Goal: Task Accomplishment & Management: Manage account settings

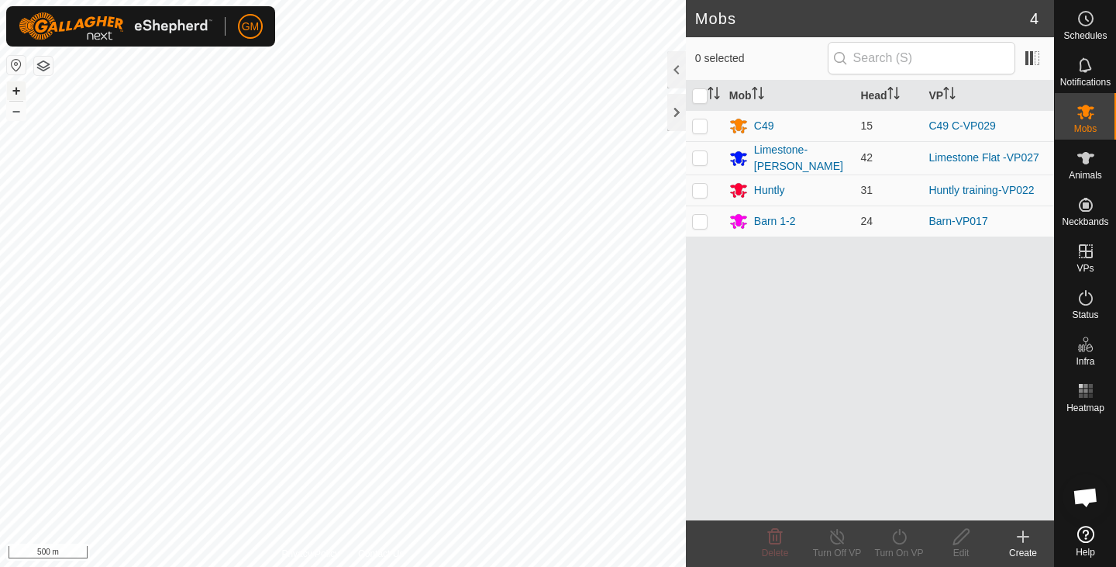
click at [17, 88] on button "+" at bounding box center [16, 90] width 19 height 19
click at [19, 112] on button "–" at bounding box center [16, 111] width 19 height 19
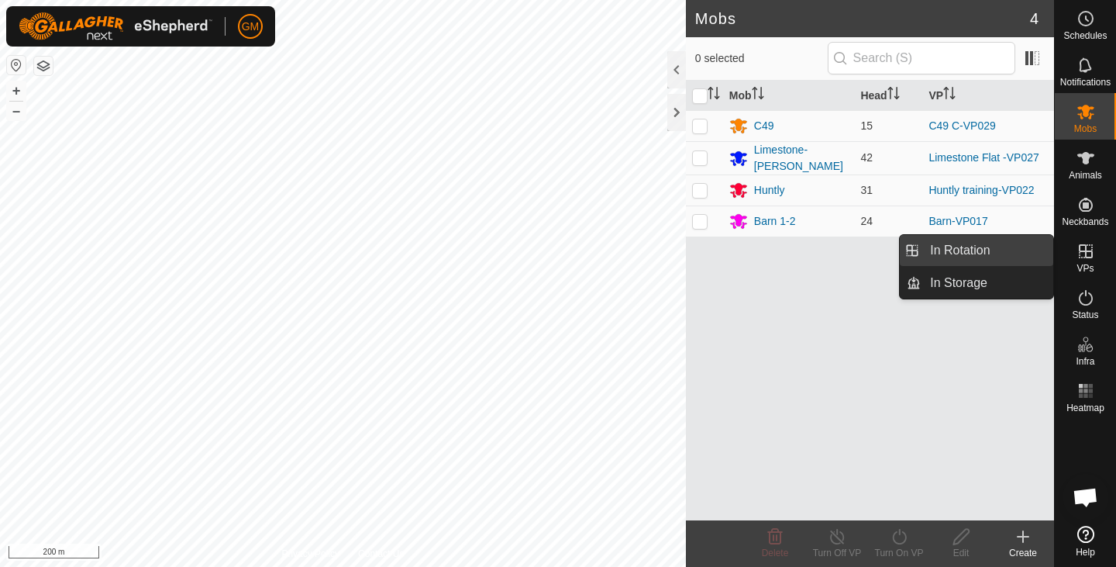
click at [968, 253] on link "In Rotation" at bounding box center [987, 250] width 133 height 31
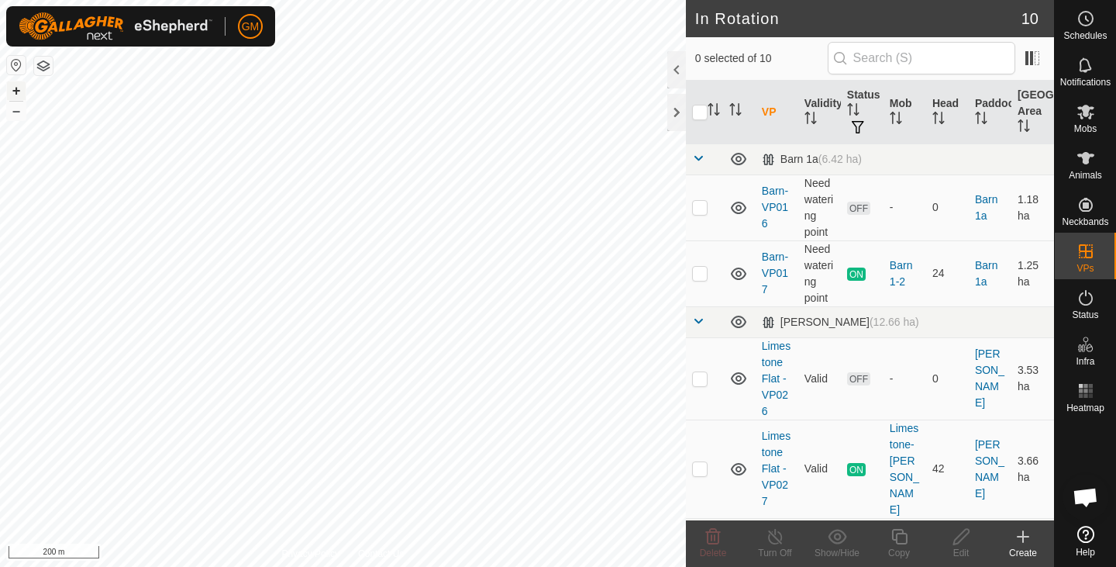
click at [17, 92] on button "+" at bounding box center [16, 90] width 19 height 19
checkbox input "true"
click at [898, 537] on icon at bounding box center [899, 536] width 19 height 19
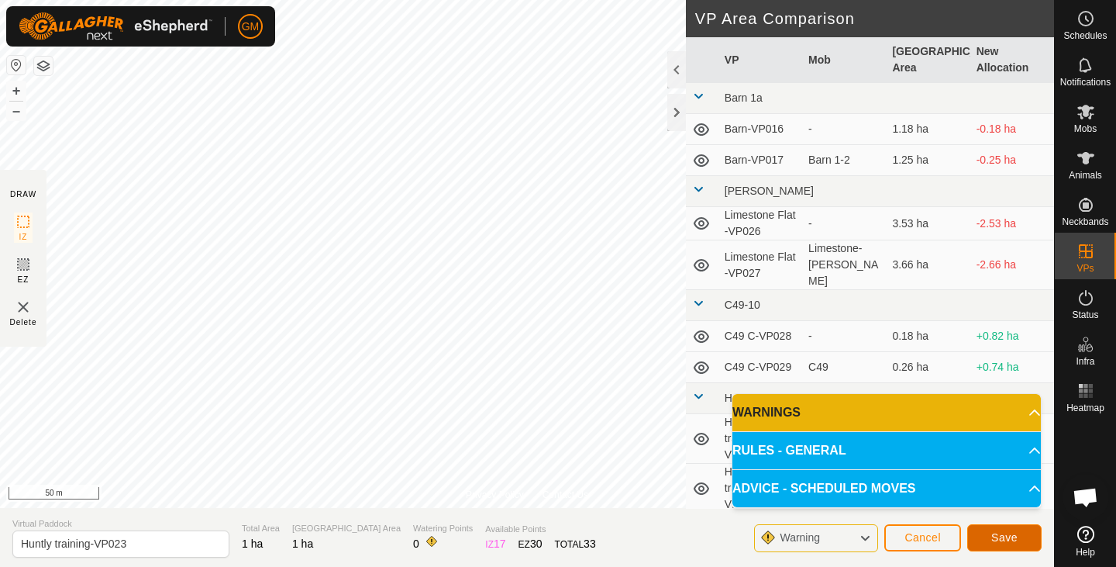
click at [980, 534] on button "Save" at bounding box center [1004, 537] width 74 height 27
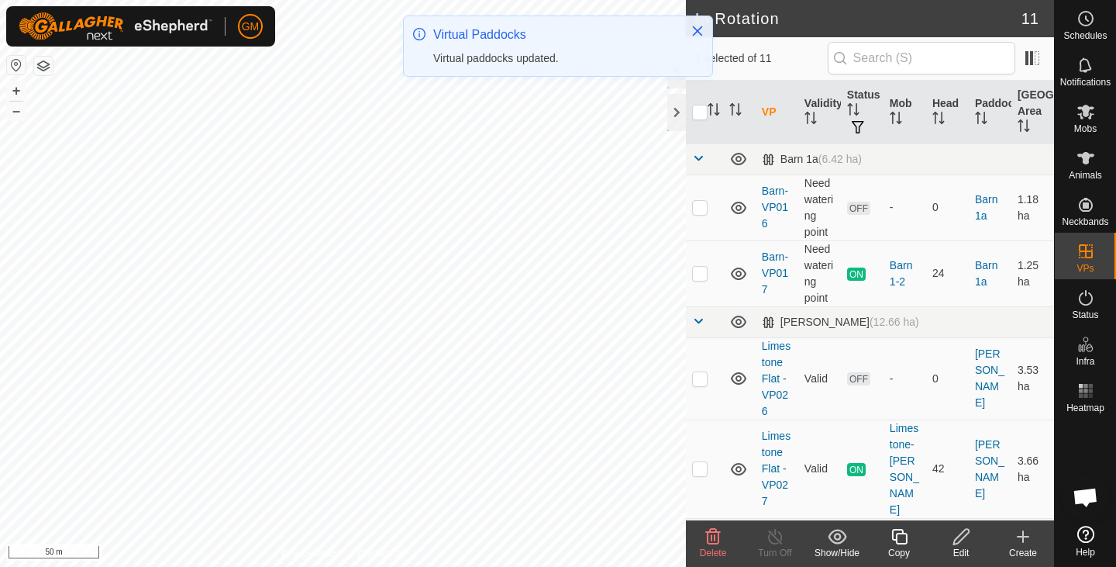
click at [715, 538] on icon at bounding box center [713, 537] width 15 height 16
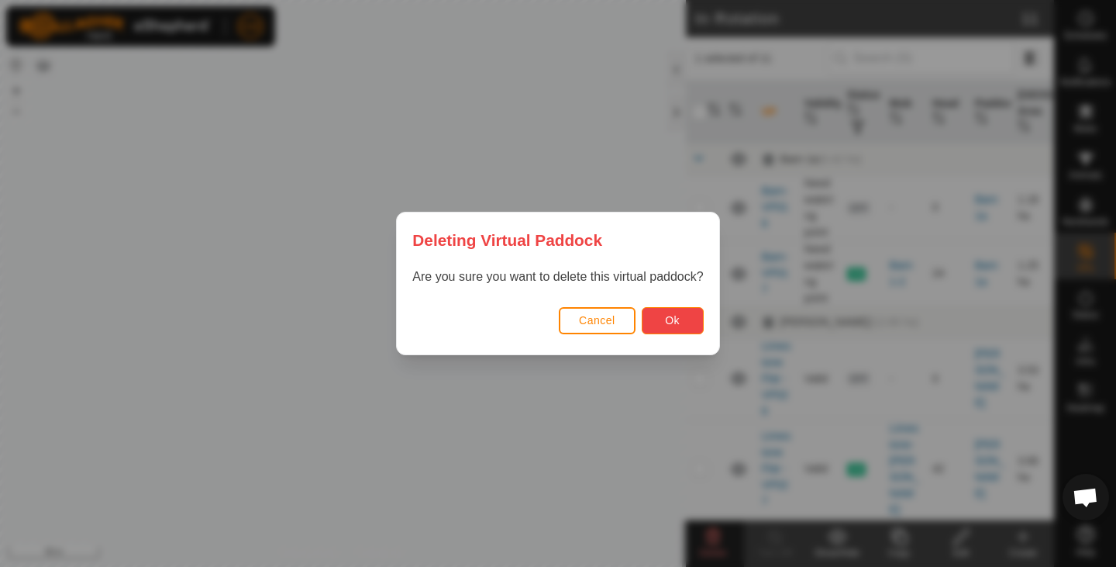
click at [663, 321] on button "Ok" at bounding box center [673, 320] width 62 height 27
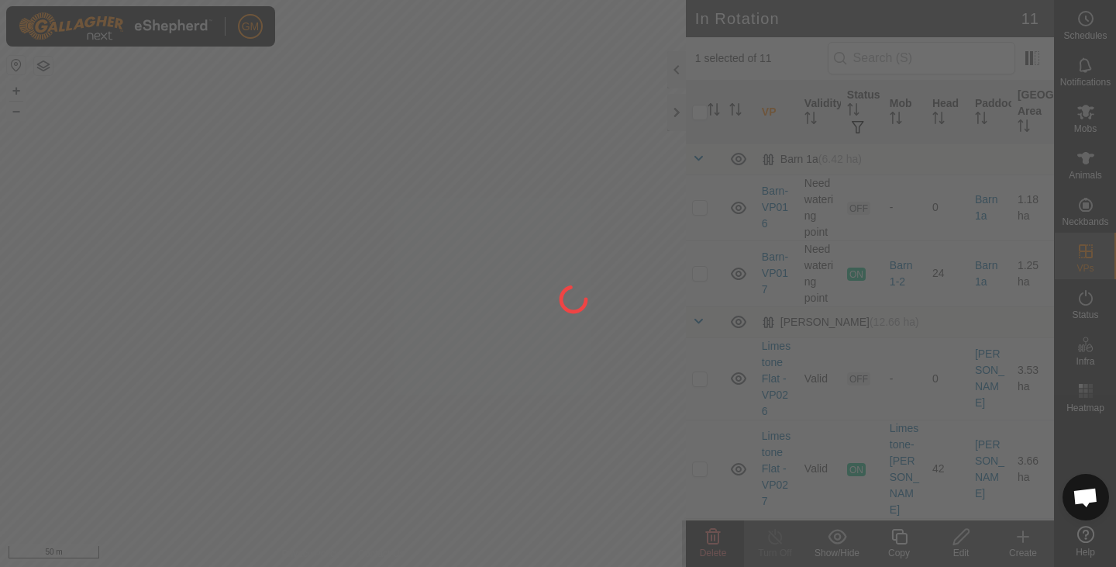
checkbox input "false"
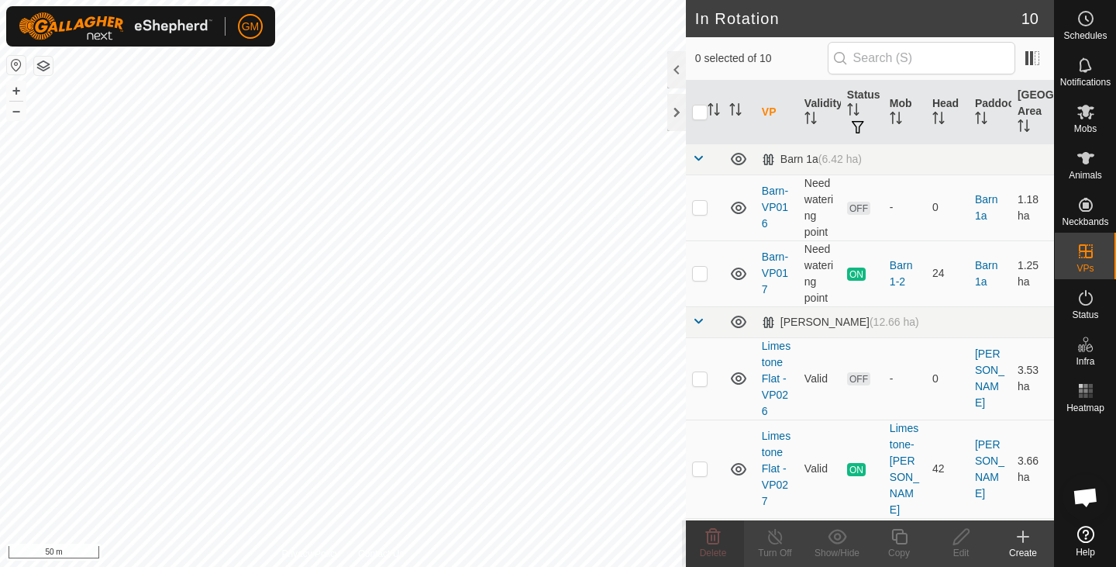
click at [363, 288] on div "GM Schedules Notifications Mobs Animals Neckbands VPs Status Infra Heatmap Help…" at bounding box center [558, 283] width 1116 height 567
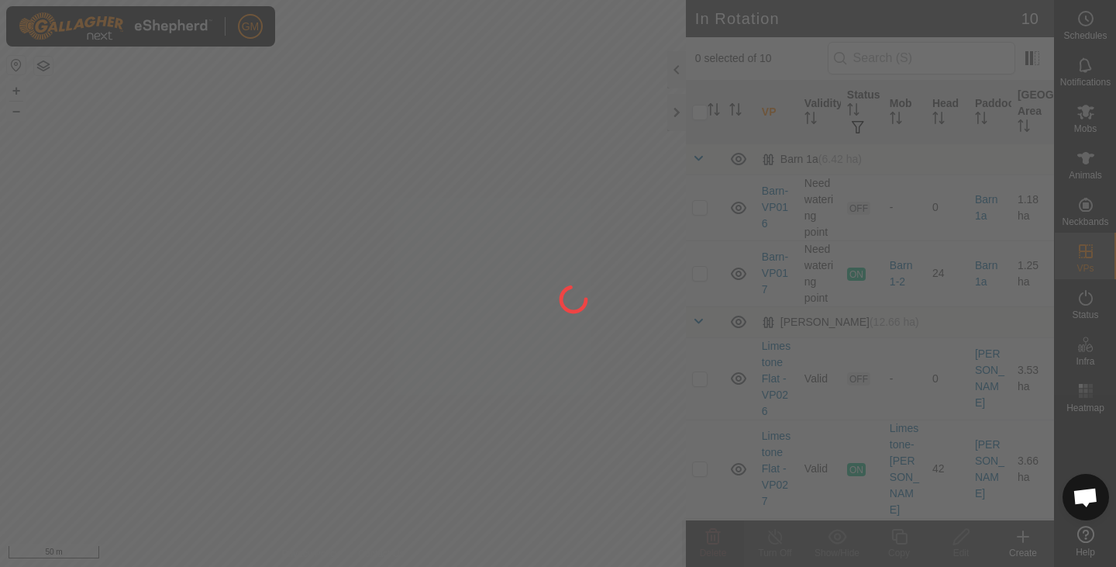
checkbox input "true"
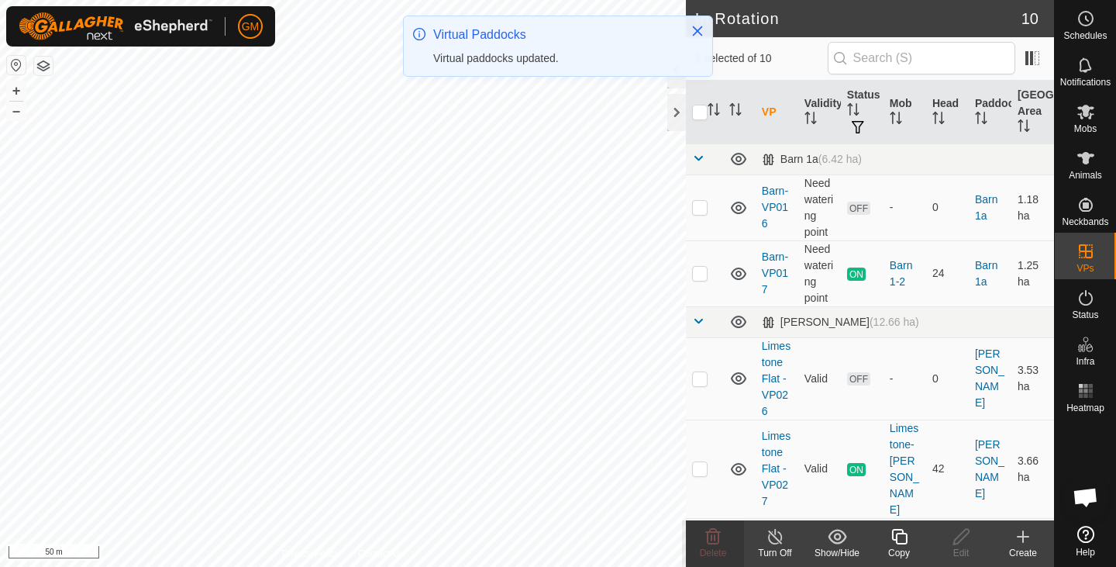
checkbox input "true"
checkbox input "false"
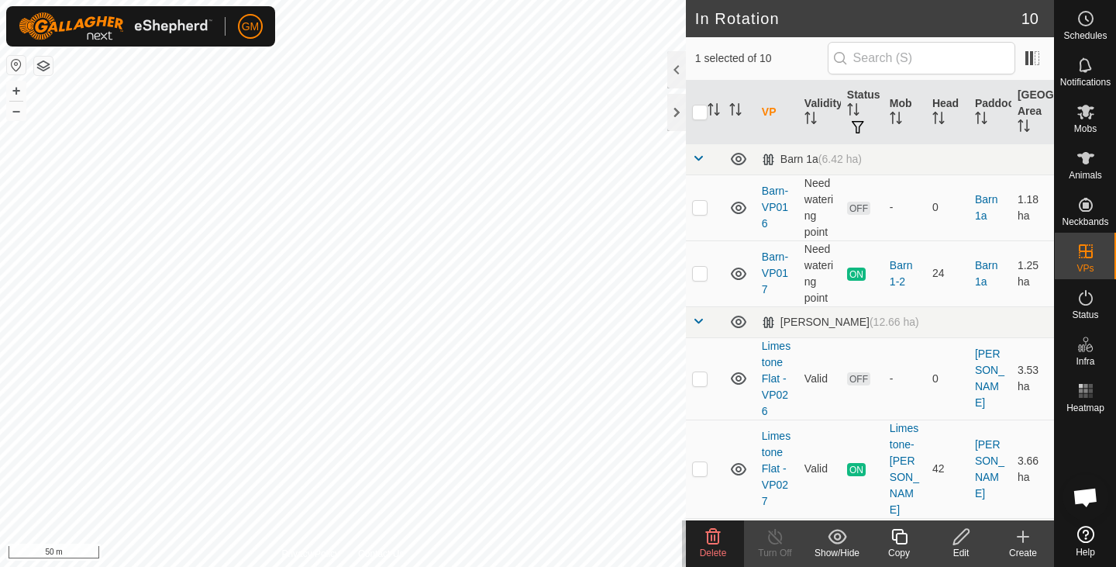
click at [715, 542] on icon at bounding box center [713, 536] width 19 height 19
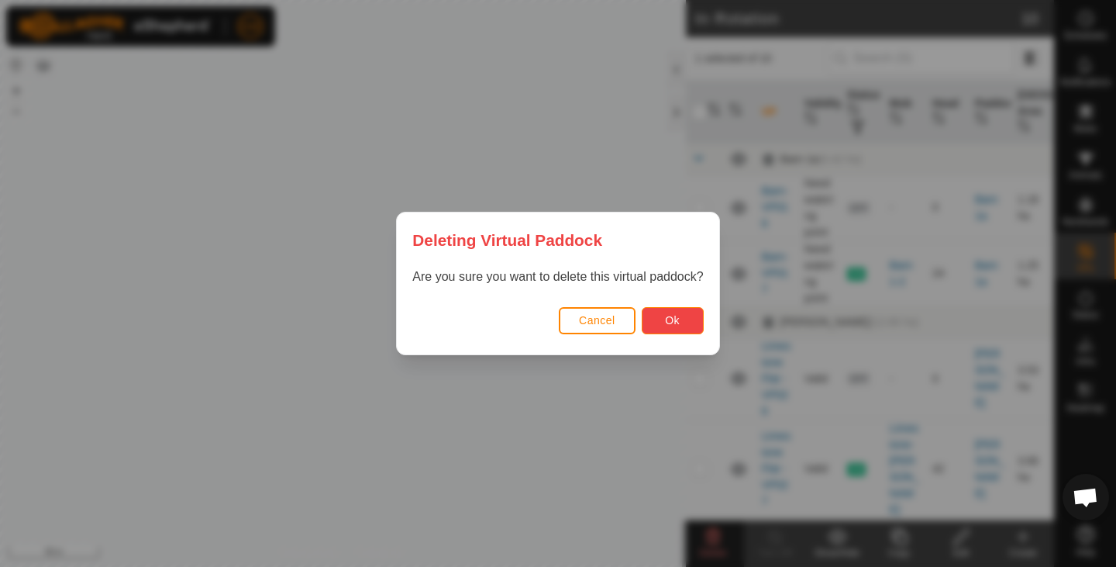
click at [670, 318] on span "Ok" at bounding box center [672, 320] width 15 height 12
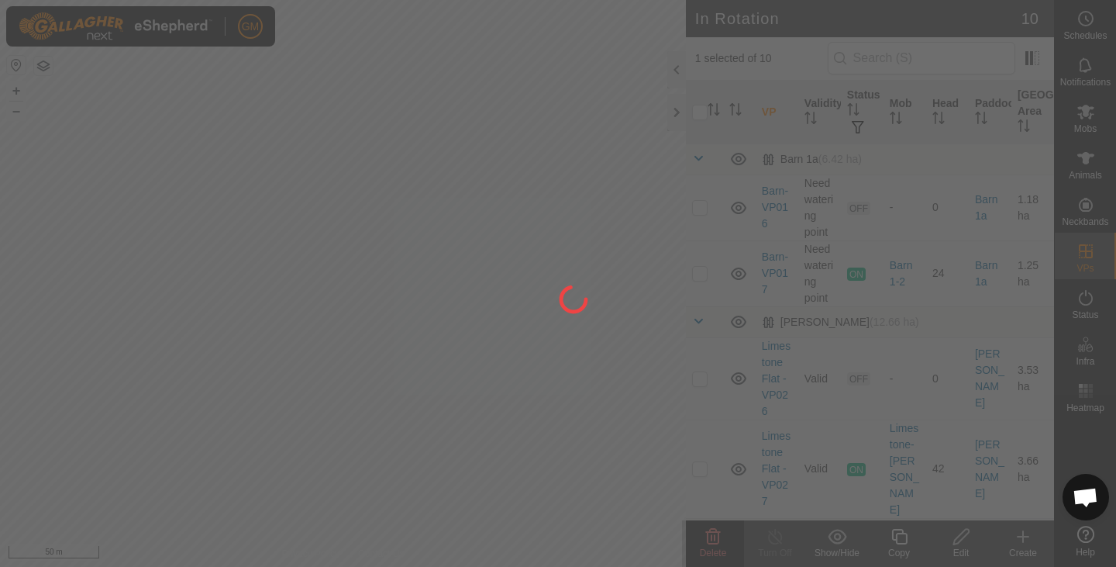
checkbox input "false"
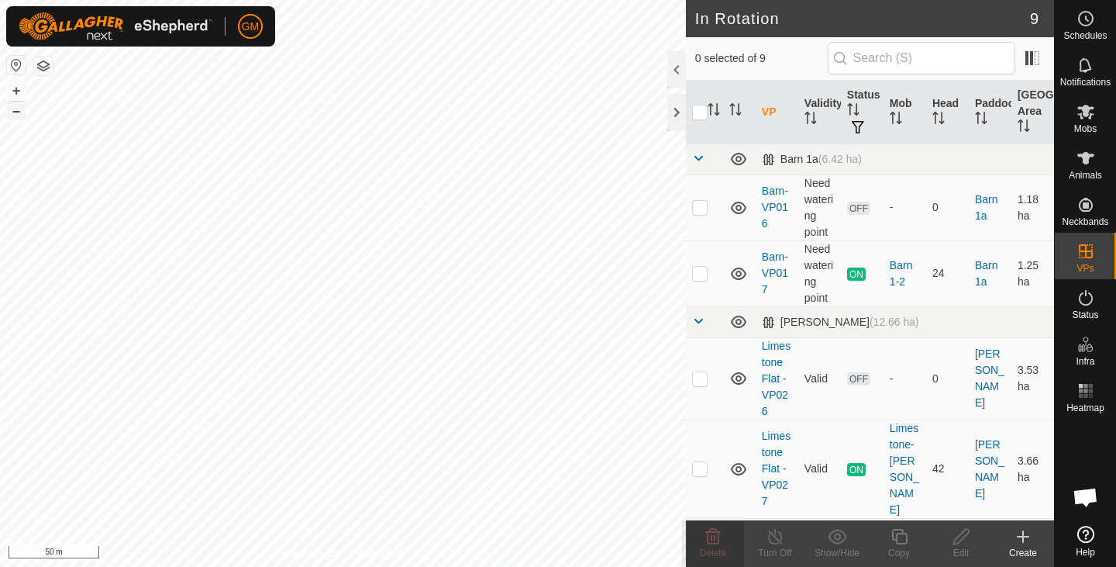
click at [24, 112] on button "–" at bounding box center [16, 111] width 19 height 19
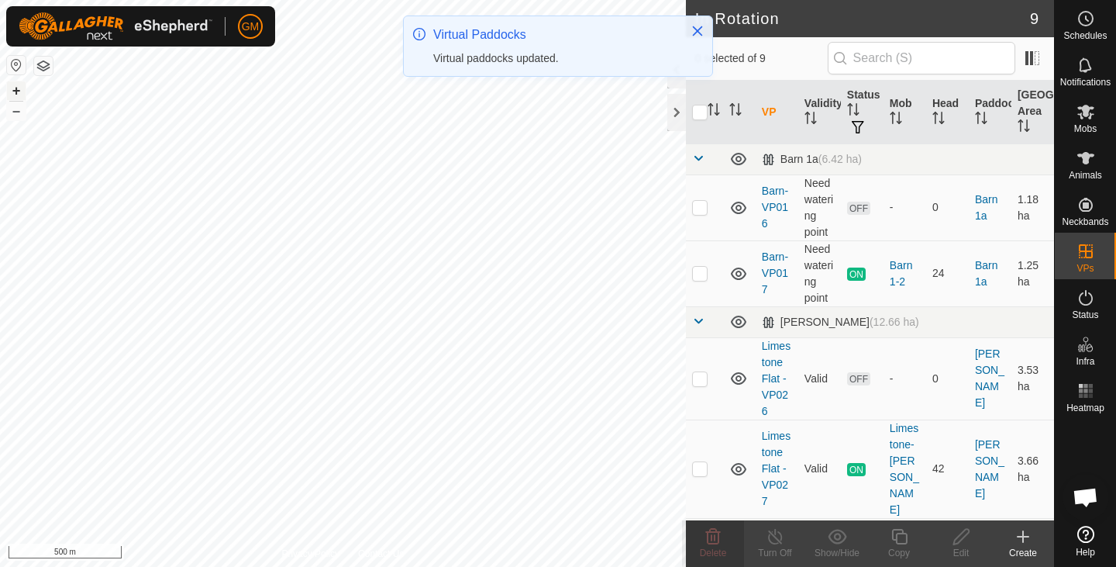
click at [14, 87] on button "+" at bounding box center [16, 90] width 19 height 19
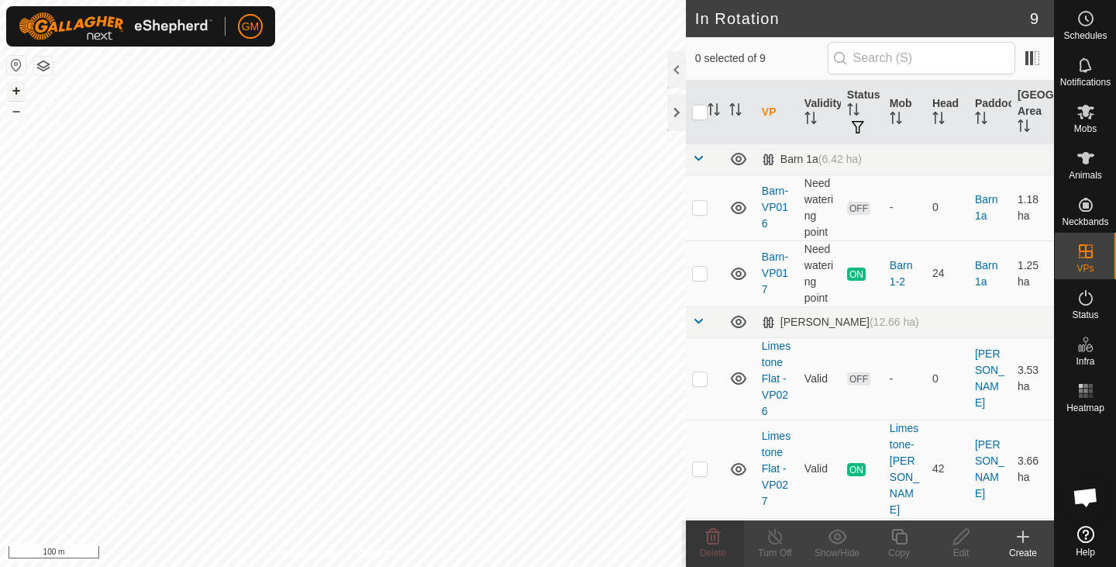
checkbox input "true"
click at [894, 537] on icon at bounding box center [899, 536] width 19 height 19
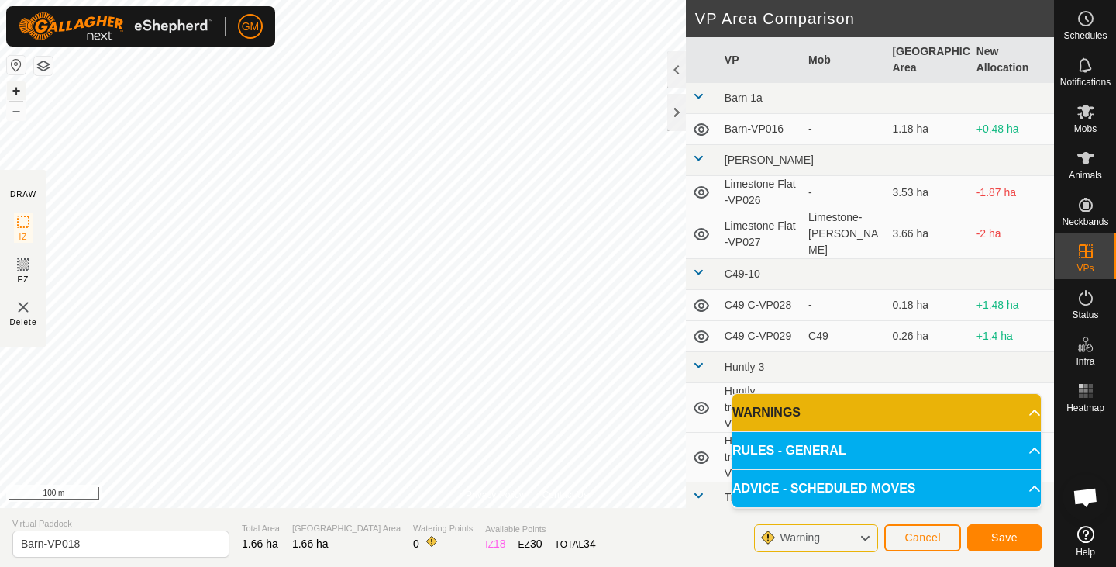
click at [19, 87] on button "+" at bounding box center [16, 90] width 19 height 19
click at [743, 566] on section "Virtual Paddock Barn-VP018 Total Area 1.66 ha Grazing Area 1.66 ha Watering Poi…" at bounding box center [527, 537] width 1054 height 59
click at [998, 534] on span "Save" at bounding box center [1004, 537] width 26 height 12
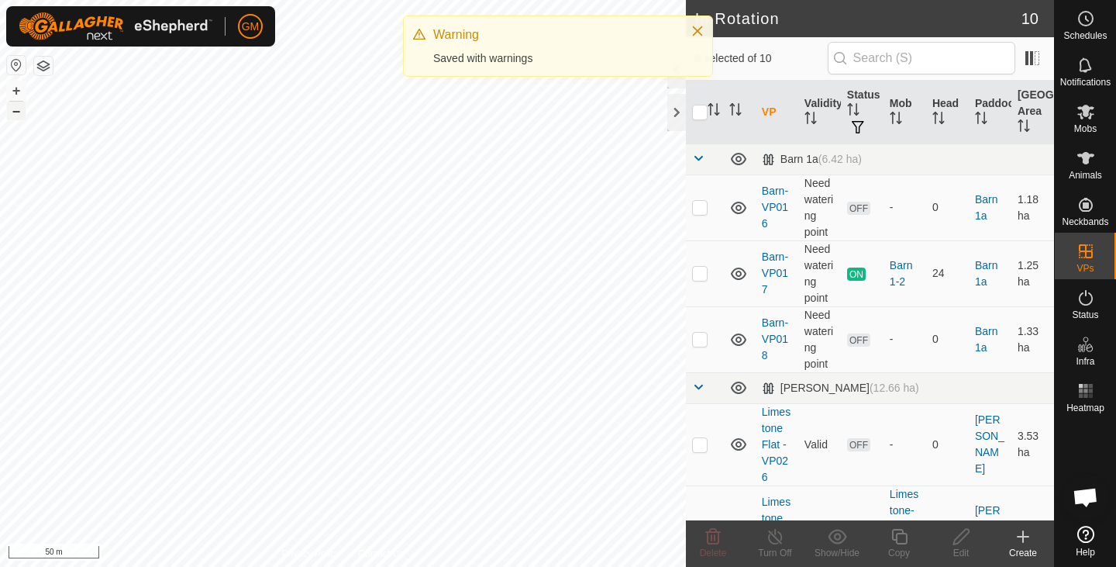
click at [19, 115] on button "–" at bounding box center [16, 111] width 19 height 19
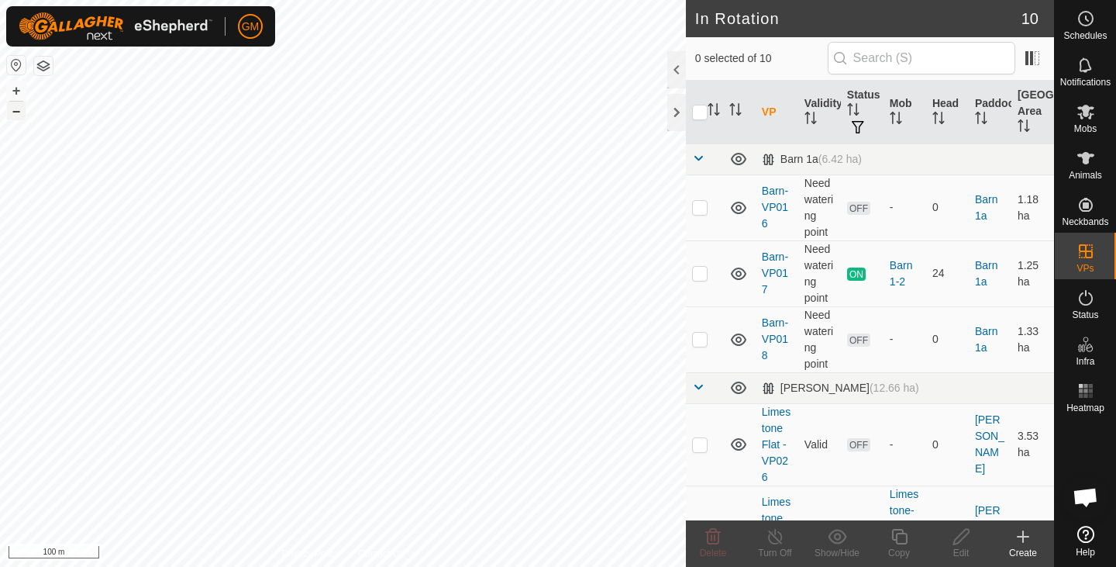
click at [19, 115] on button "–" at bounding box center [16, 111] width 19 height 19
click at [364, 248] on div "GM Schedules Notifications Mobs Animals Neckbands VPs Status Infra Heatmap Help…" at bounding box center [558, 283] width 1116 height 567
click at [18, 94] on button "+" at bounding box center [16, 90] width 19 height 19
checkbox input "true"
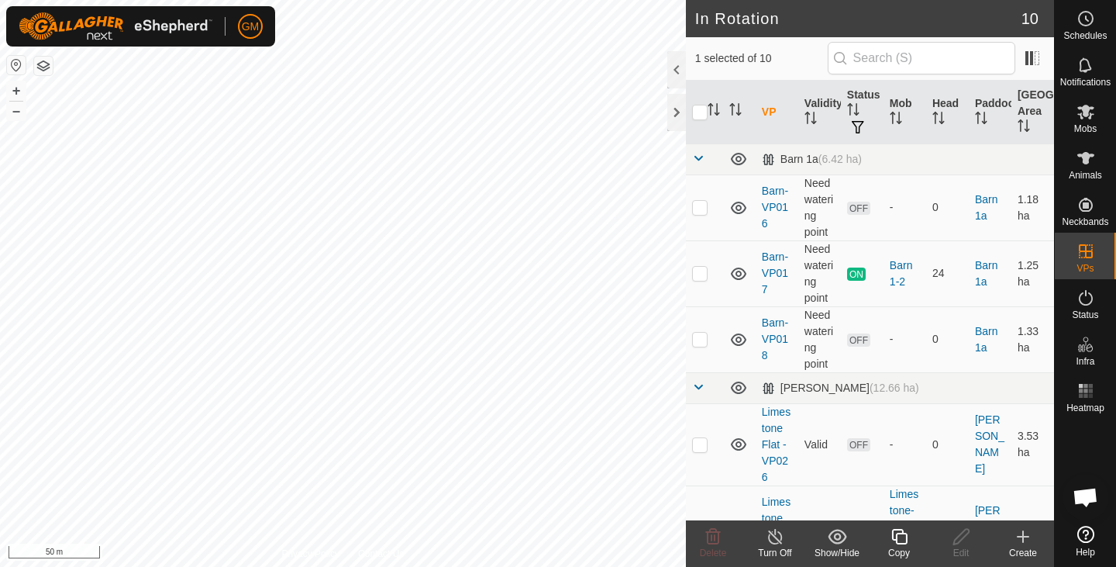
click at [904, 536] on icon at bounding box center [899, 536] width 19 height 19
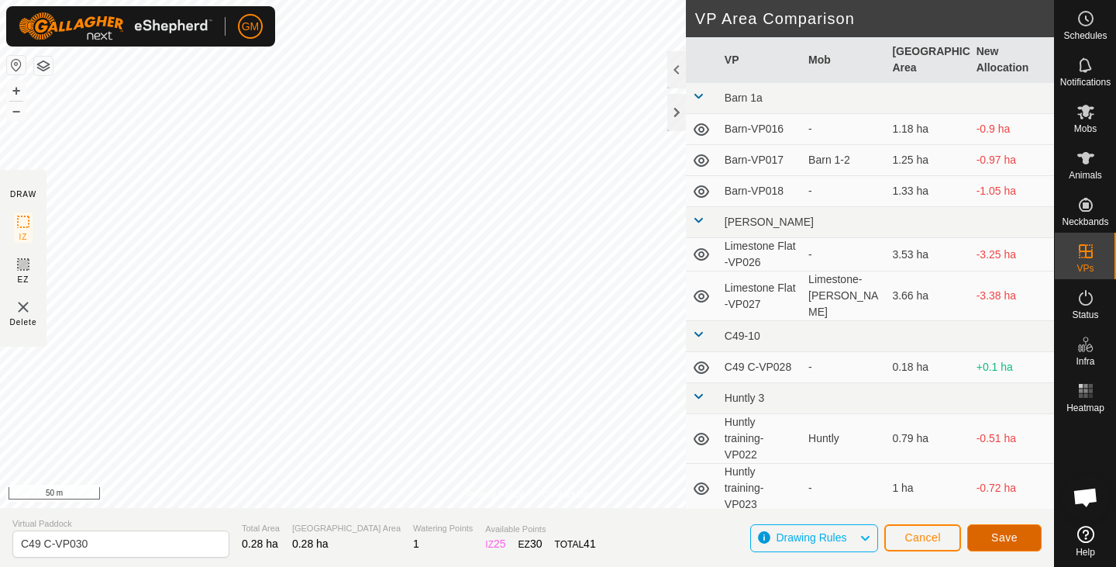
click at [984, 532] on button "Save" at bounding box center [1004, 537] width 74 height 27
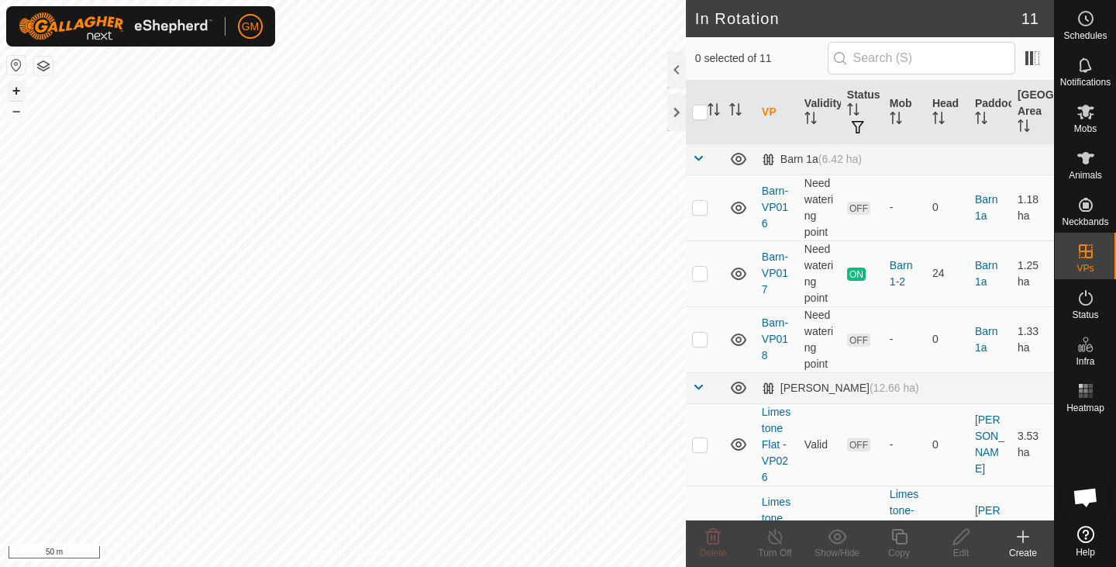
click at [17, 89] on button "+" at bounding box center [16, 90] width 19 height 19
click at [15, 114] on button "–" at bounding box center [16, 111] width 19 height 19
checkbox input "false"
checkbox input "true"
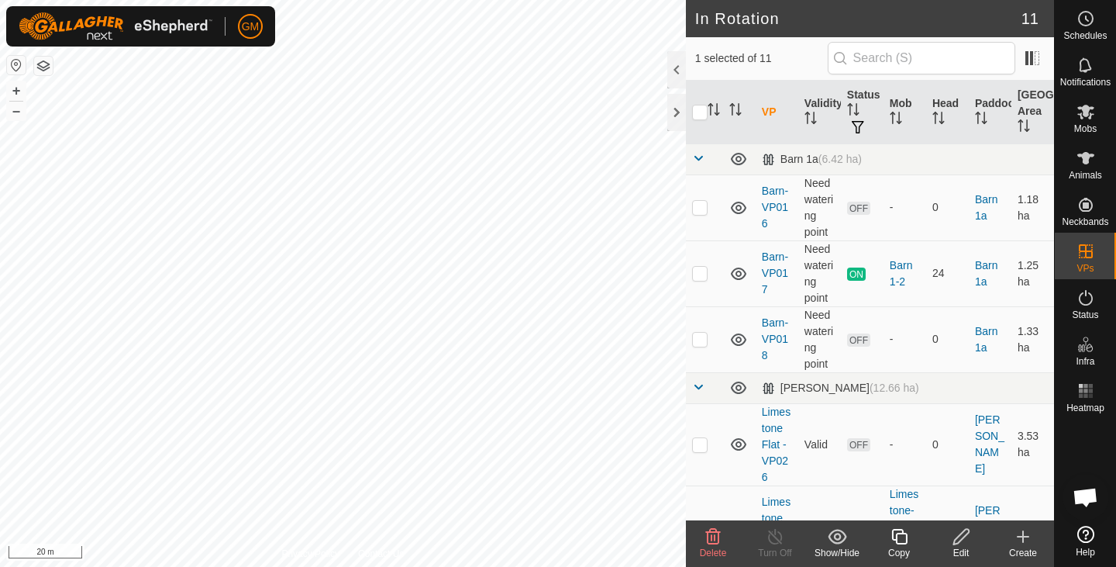
checkbox input "true"
checkbox input "false"
click at [714, 538] on icon at bounding box center [713, 537] width 15 height 16
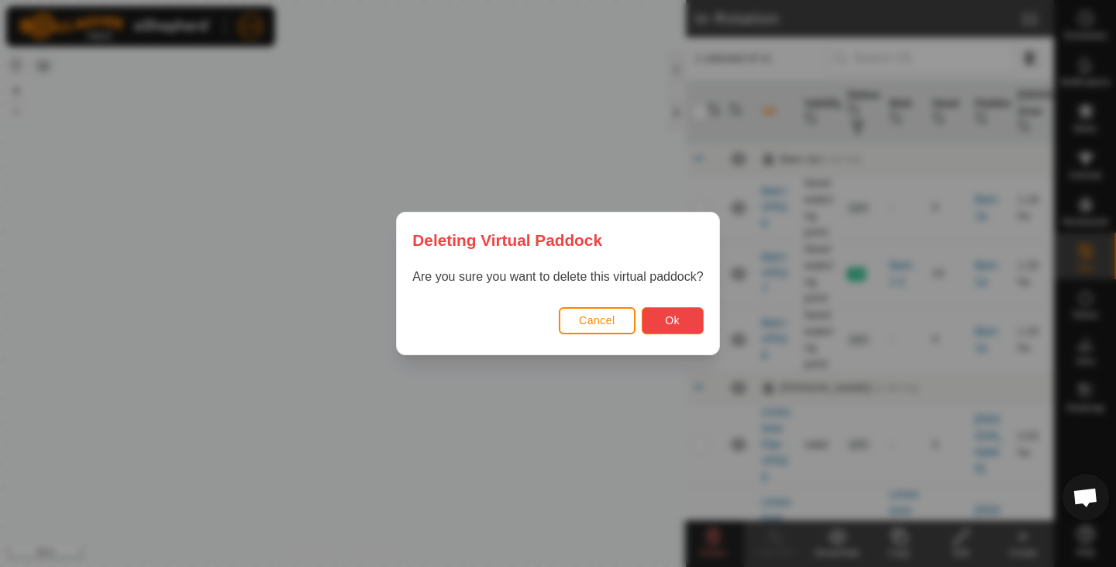
click at [674, 320] on span "Ok" at bounding box center [672, 320] width 15 height 12
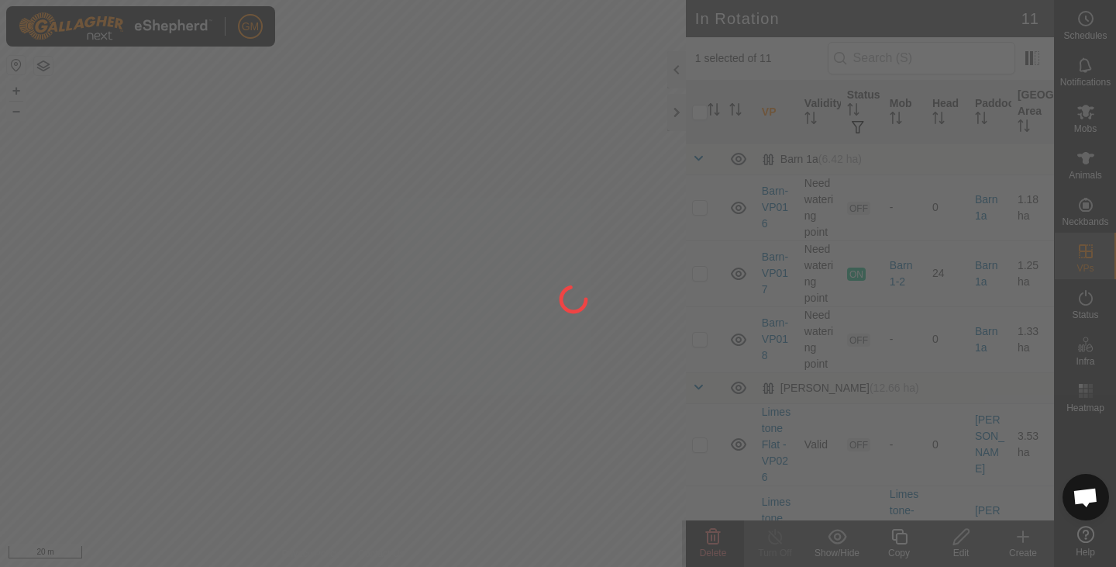
checkbox input "false"
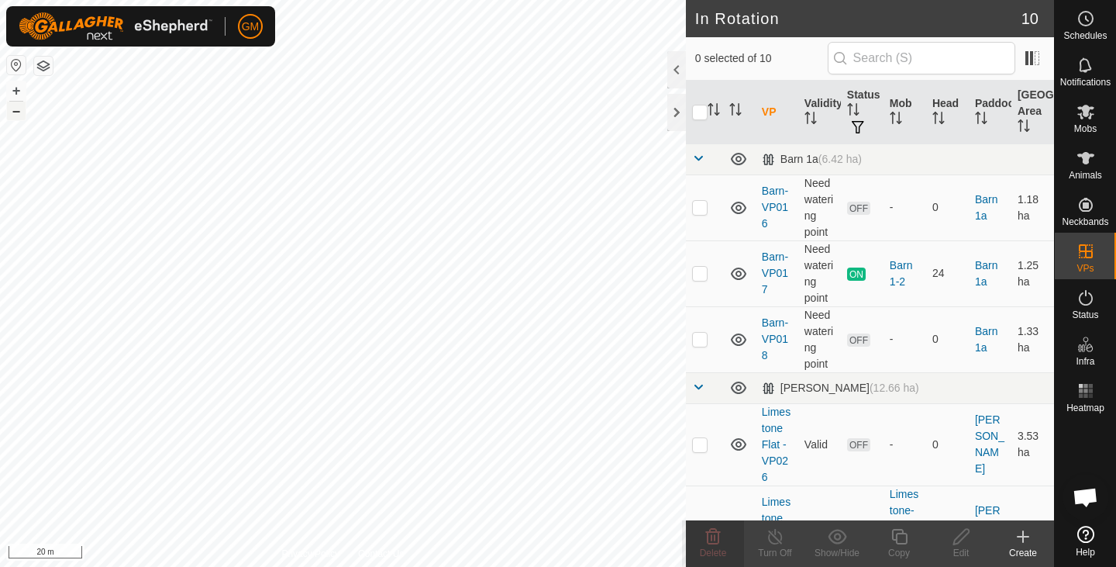
click at [18, 113] on button "–" at bounding box center [16, 111] width 19 height 19
click at [16, 91] on button "+" at bounding box center [16, 90] width 19 height 19
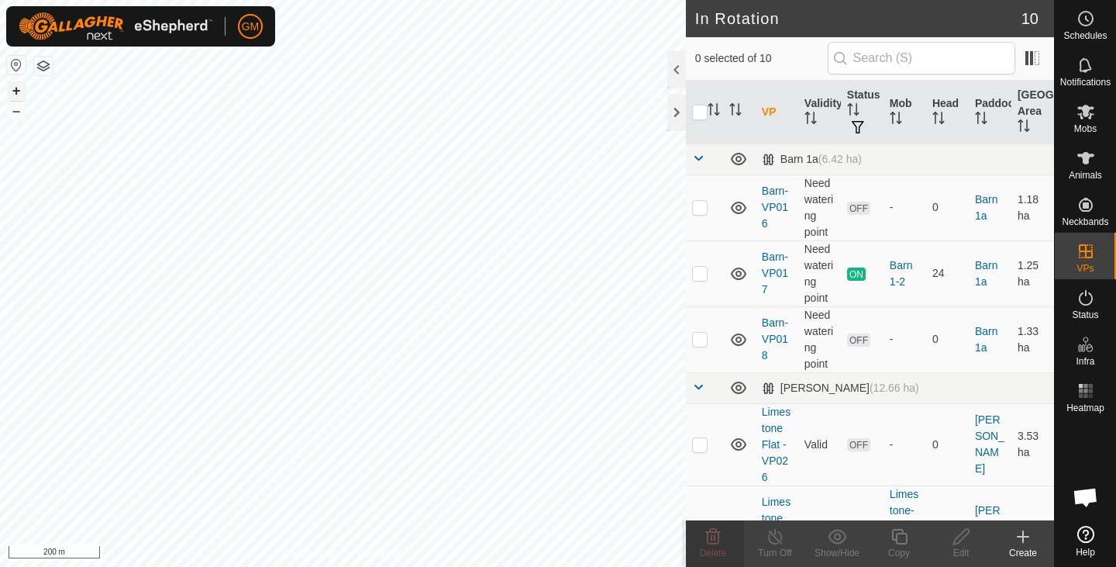
click at [16, 91] on button "+" at bounding box center [16, 90] width 19 height 19
checkbox input "true"
click at [896, 542] on icon at bounding box center [899, 537] width 16 height 16
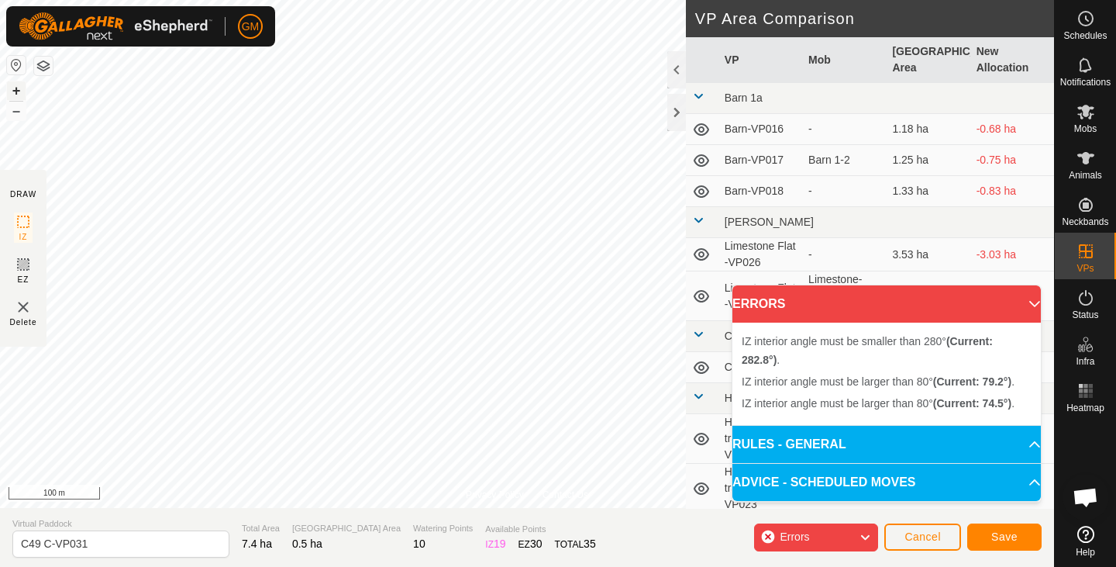
click at [9, 88] on button "+" at bounding box center [16, 90] width 19 height 19
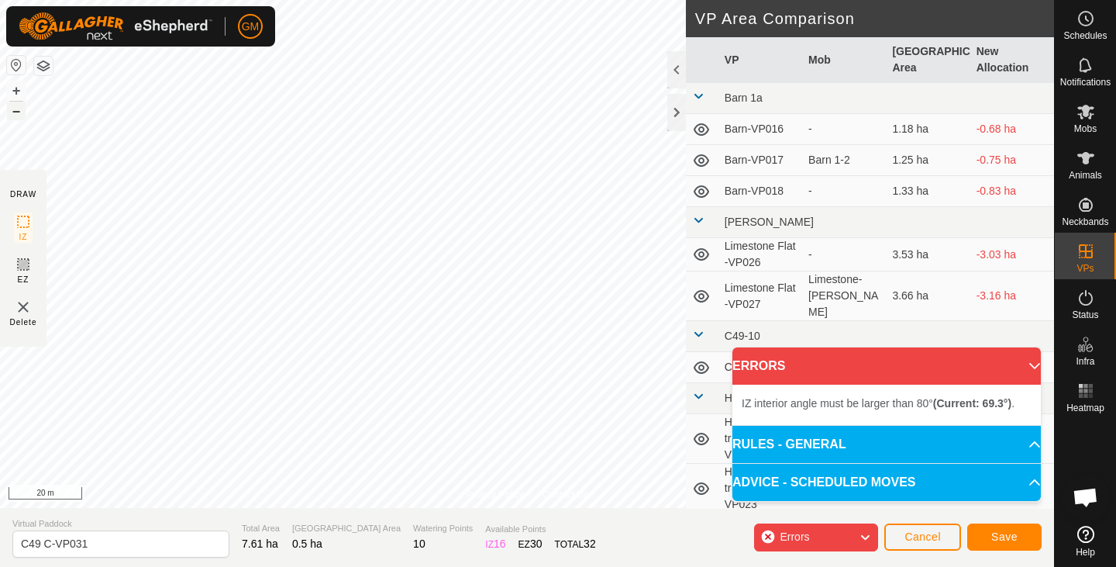
click at [12, 115] on button "–" at bounding box center [16, 111] width 19 height 19
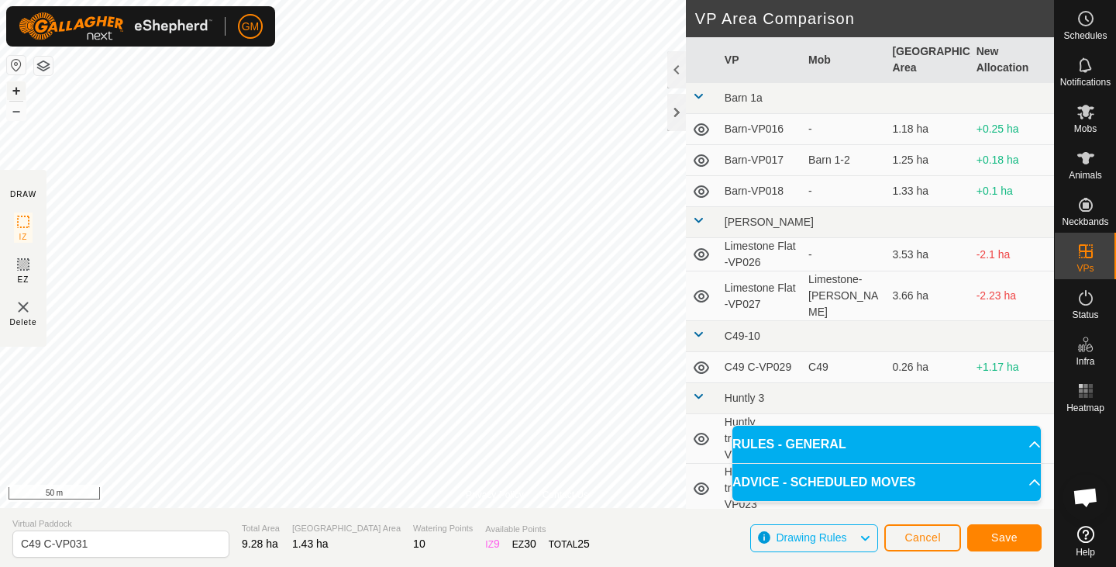
click at [20, 92] on button "+" at bounding box center [16, 90] width 19 height 19
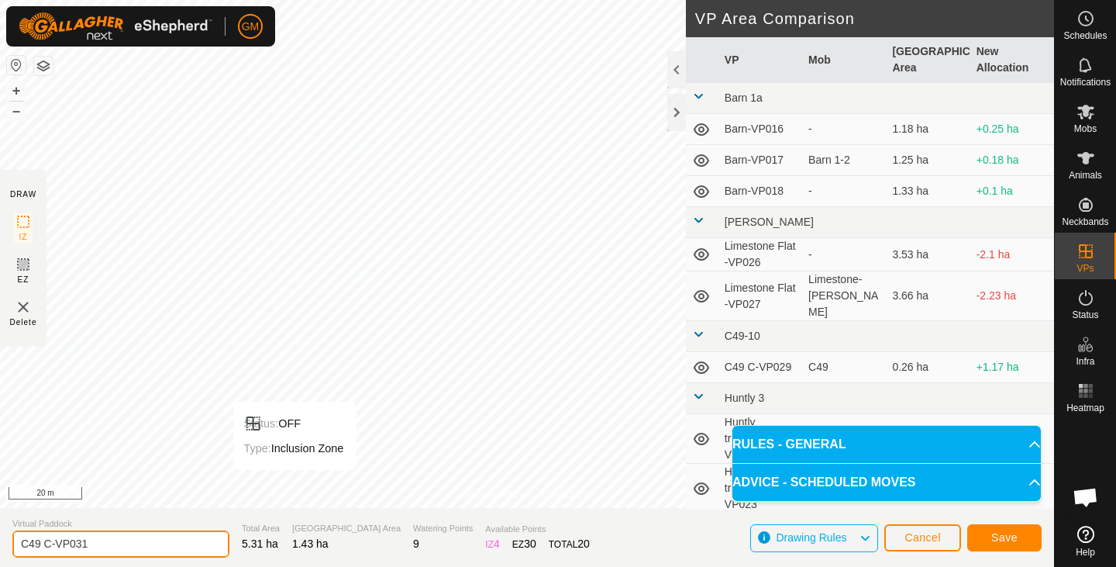
click at [136, 548] on input "C49 C-VP031" at bounding box center [120, 543] width 217 height 27
type input "C49 C-VP Home to Yards"
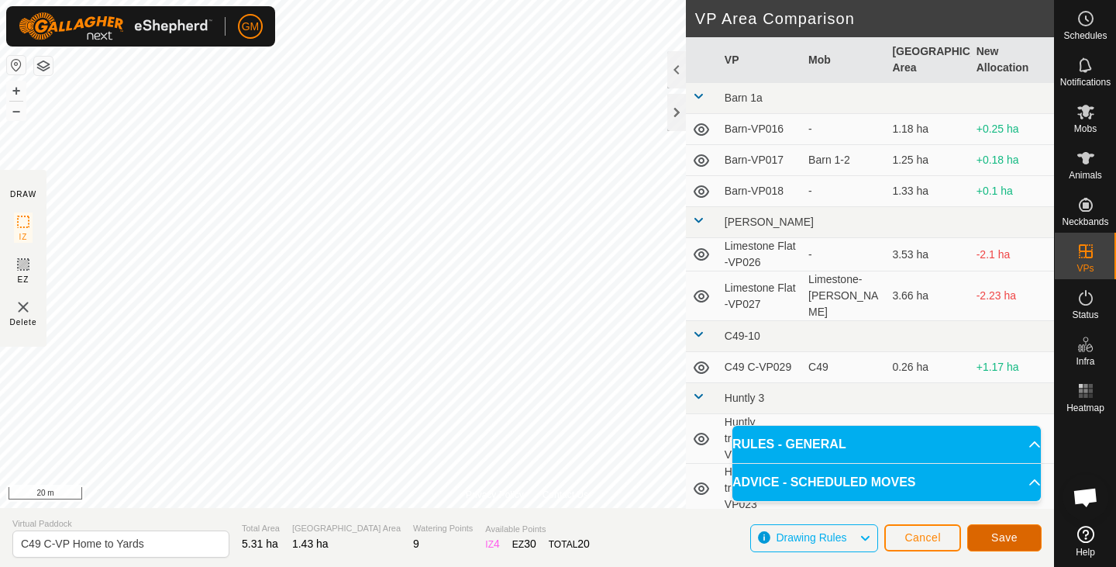
click at [994, 536] on span "Save" at bounding box center [1004, 537] width 26 height 12
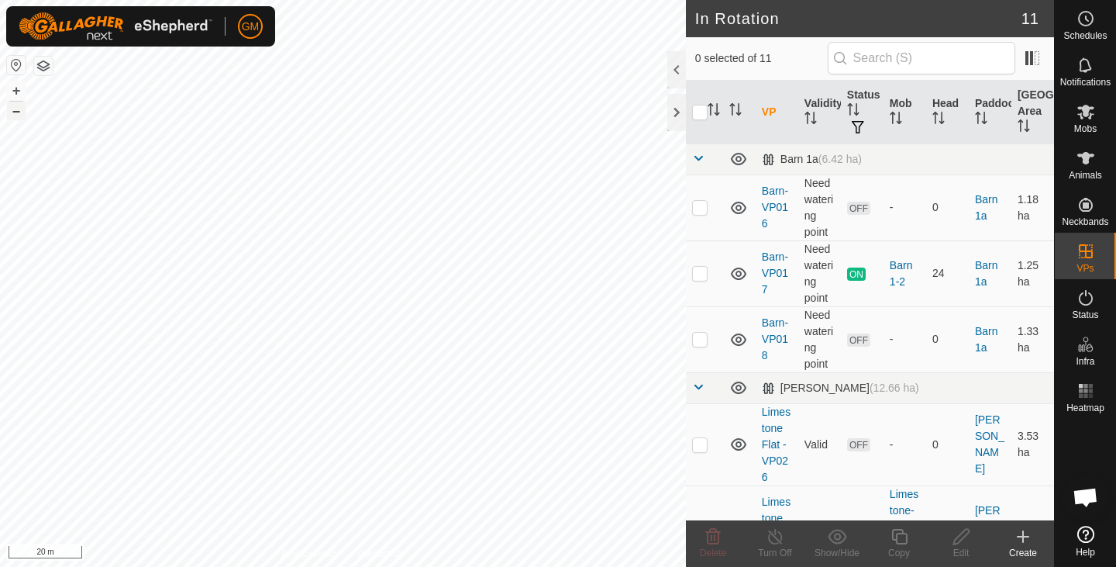
click at [21, 112] on button "–" at bounding box center [16, 111] width 19 height 19
click at [18, 88] on button "+" at bounding box center [16, 90] width 19 height 19
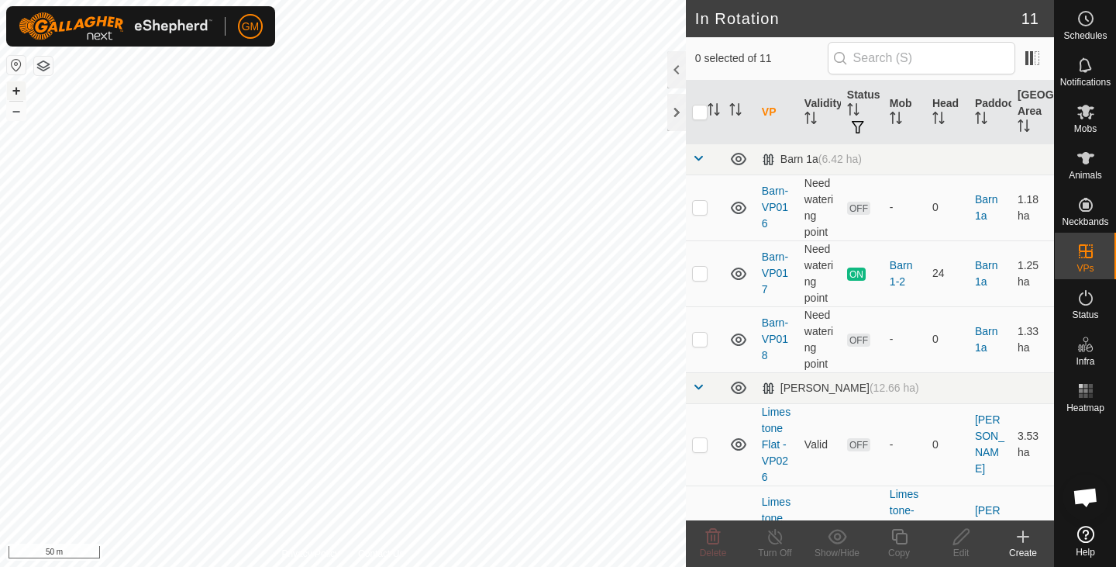
click at [18, 88] on button "+" at bounding box center [16, 90] width 19 height 19
checkbox input "true"
click at [16, 112] on button "–" at bounding box center [16, 111] width 19 height 19
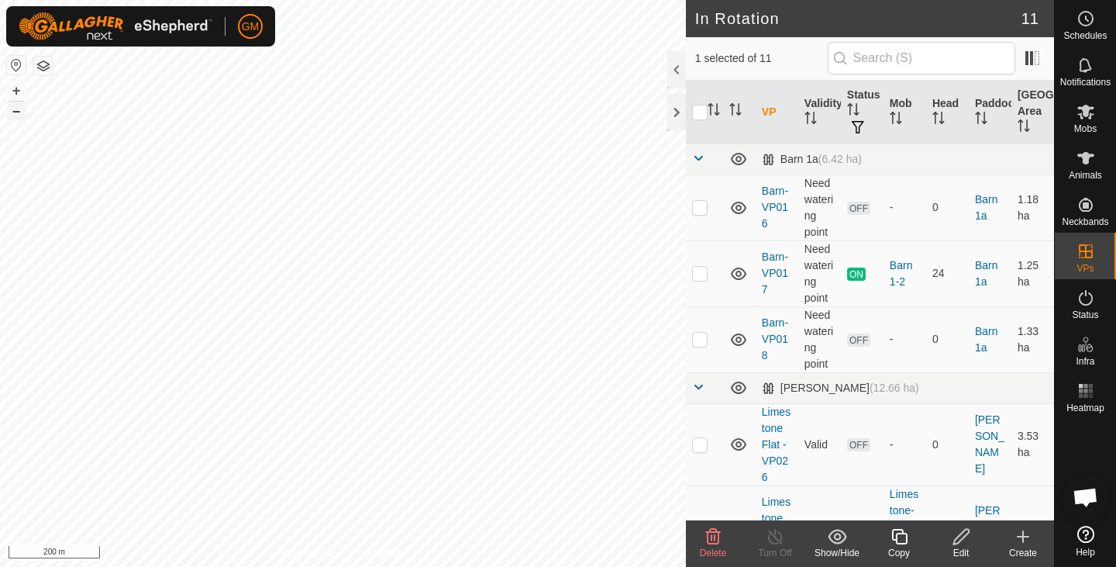
click at [16, 112] on button "–" at bounding box center [16, 111] width 19 height 19
click at [677, 110] on div at bounding box center [676, 112] width 19 height 37
